Goal: Information Seeking & Learning: Learn about a topic

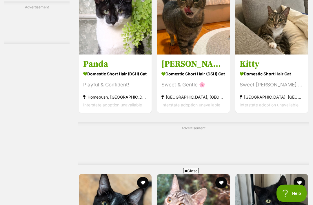
scroll to position [1668, 0]
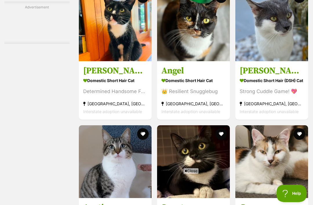
click at [185, 172] on icon at bounding box center [185, 171] width 3 height 4
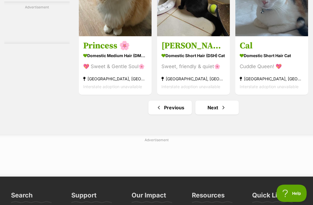
scroll to position [3330, 0]
click at [224, 111] on span "Next page" at bounding box center [223, 107] width 6 height 7
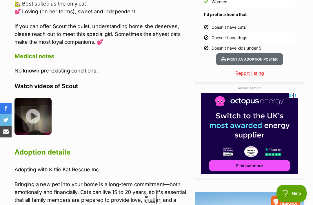
scroll to position [596, 0]
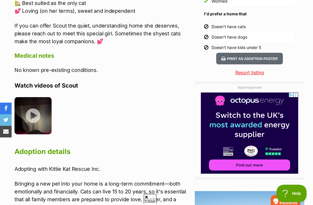
click at [35, 109] on img at bounding box center [32, 115] width 37 height 37
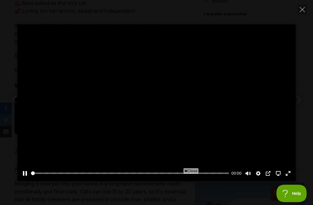
click at [187, 173] on span "Close" at bounding box center [191, 171] width 16 height 6
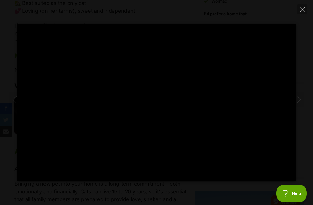
scroll to position [0, 0]
click at [303, 88] on div "Pause Play % buffered 00:00 -00:26 Unmute Mute Disable captions Enable captions…" at bounding box center [156, 102] width 313 height 156
type input "58.04"
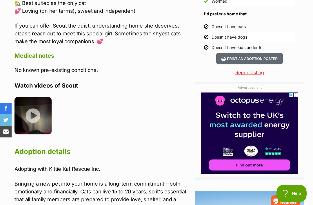
click at [45, 120] on img at bounding box center [32, 115] width 37 height 37
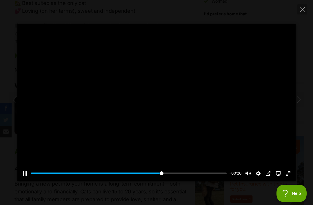
click at [177, 147] on div at bounding box center [156, 102] width 278 height 156
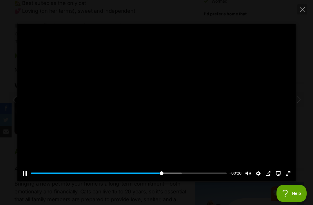
click at [28, 178] on button "Pause Play" at bounding box center [24, 172] width 9 height 9
click at [26, 178] on button "Pause Play" at bounding box center [24, 172] width 9 height 9
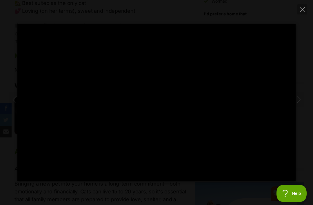
click at [303, 10] on icon "Close" at bounding box center [301, 9] width 5 height 5
type input "89.12"
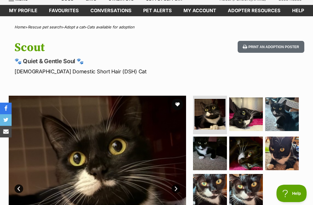
scroll to position [23, 0]
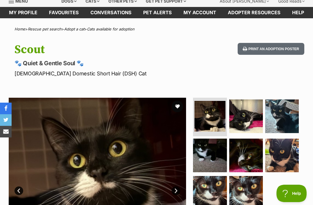
click at [181, 107] on button "favourite" at bounding box center [177, 106] width 12 height 12
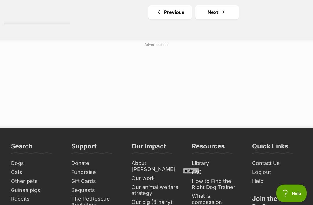
scroll to position [3489, 0]
click at [220, 19] on link "Next" at bounding box center [216, 12] width 43 height 14
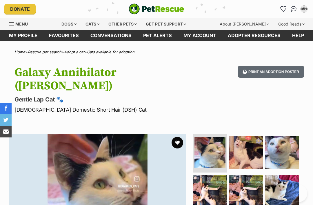
click at [285, 143] on img at bounding box center [282, 152] width 34 height 34
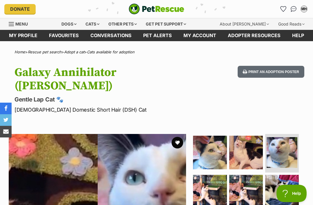
click at [246, 175] on img at bounding box center [246, 192] width 34 height 34
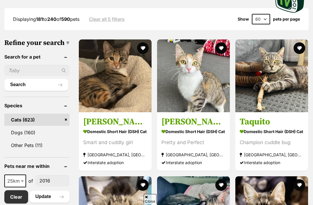
scroll to position [182, 0]
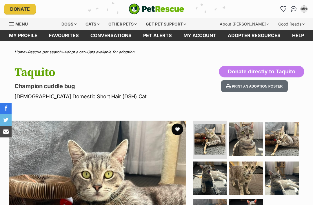
scroll to position [7, 0]
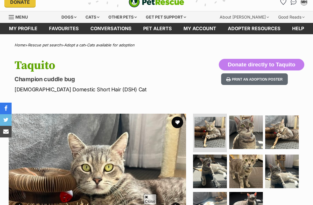
click at [247, 115] on img at bounding box center [246, 132] width 34 height 34
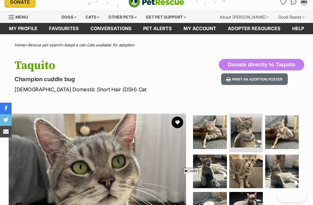
click at [253, 192] on img at bounding box center [246, 209] width 34 height 34
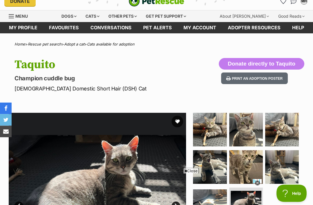
scroll to position [0, 0]
